Goal: Task Accomplishment & Management: Complete application form

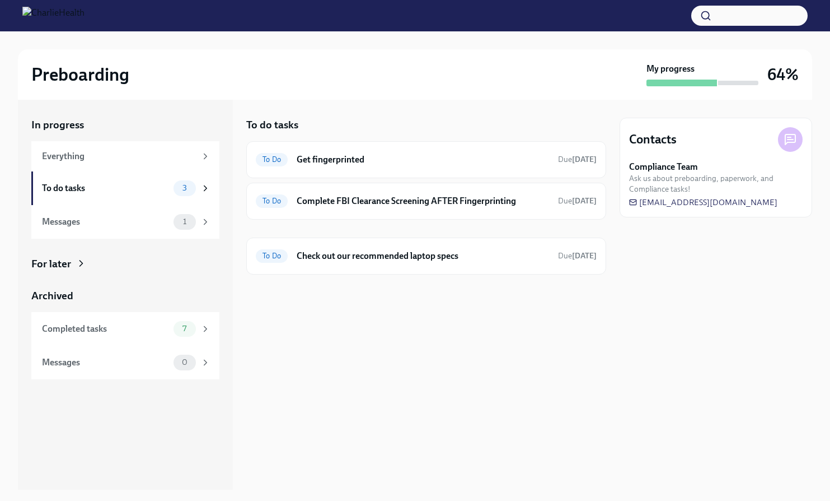
click at [363, 357] on div "To do tasks To Do Get fingerprinted Due [DATE] To Do Complete FBI Clearance Scr…" at bounding box center [426, 295] width 360 height 390
click at [333, 427] on div "To do tasks To Do Get fingerprinted Due [DATE] To Do Complete FBI Clearance Scr…" at bounding box center [426, 295] width 360 height 390
click at [338, 160] on h6 "Get fingerprinted" at bounding box center [423, 159] width 253 height 12
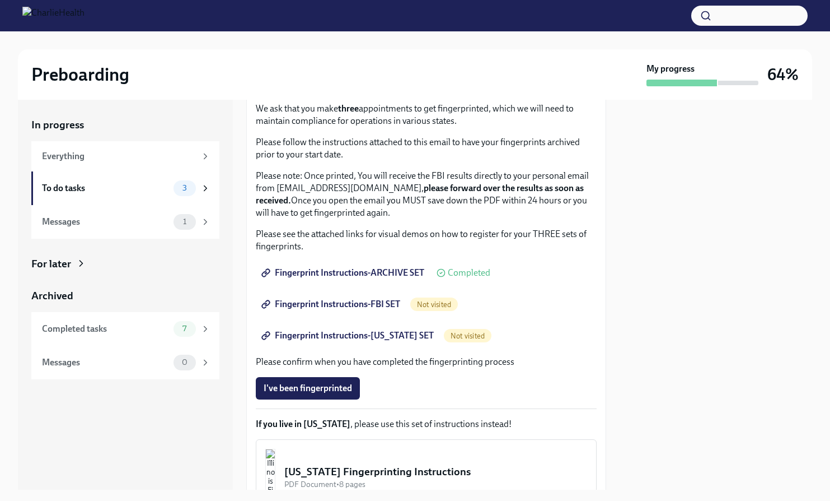
scroll to position [91, 0]
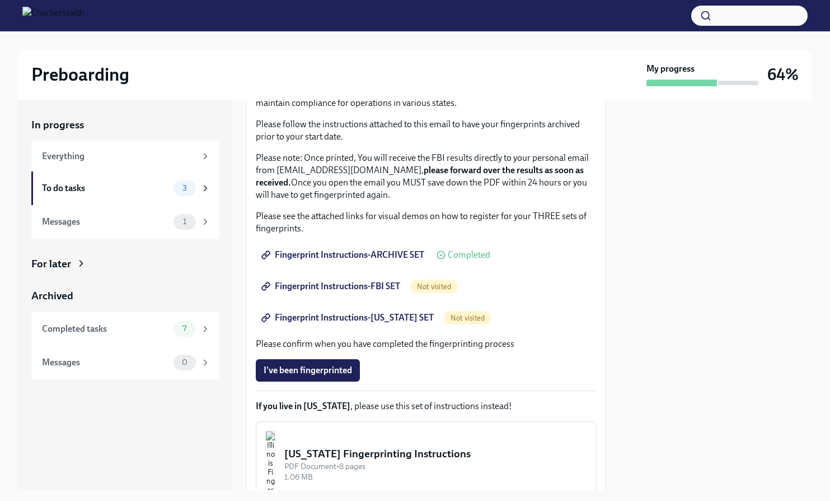
click at [350, 258] on span "Fingerprint Instructions-ARCHIVE SET" at bounding box center [344, 254] width 161 height 11
click at [389, 287] on span "Fingerprint Instructions-FBI SET" at bounding box center [332, 286] width 137 height 11
click at [327, 320] on span "Fingerprint Instructions-[US_STATE] SET" at bounding box center [349, 317] width 170 height 11
click at [453, 311] on div "Fingerprint Instructions-[US_STATE] SET Completed" at bounding box center [378, 317] width 244 height 22
click at [457, 318] on span "Completed" at bounding box center [478, 317] width 43 height 9
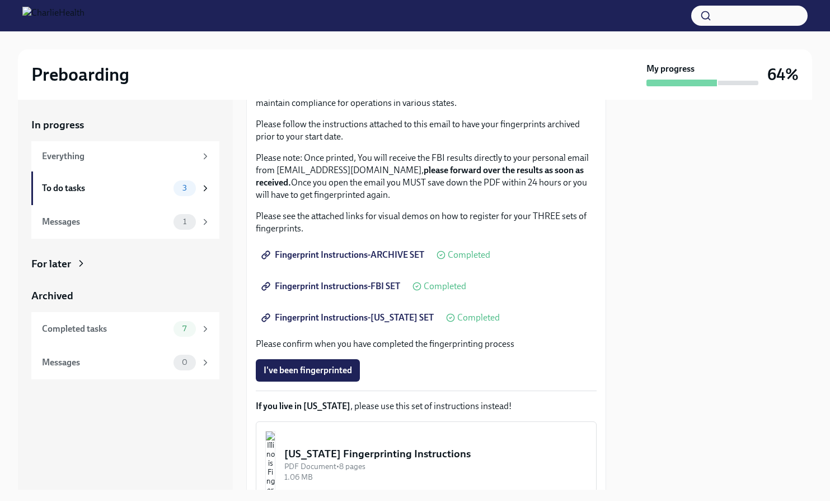
click at [410, 318] on span "Fingerprint Instructions-[US_STATE] SET" at bounding box center [349, 317] width 170 height 11
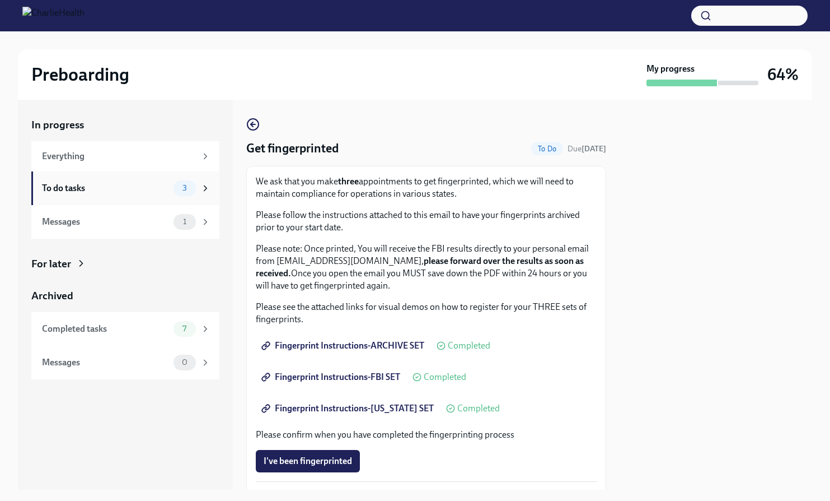
scroll to position [0, 0]
click at [105, 187] on div "To do tasks" at bounding box center [105, 188] width 127 height 12
